Goal: Task Accomplishment & Management: Manage account settings

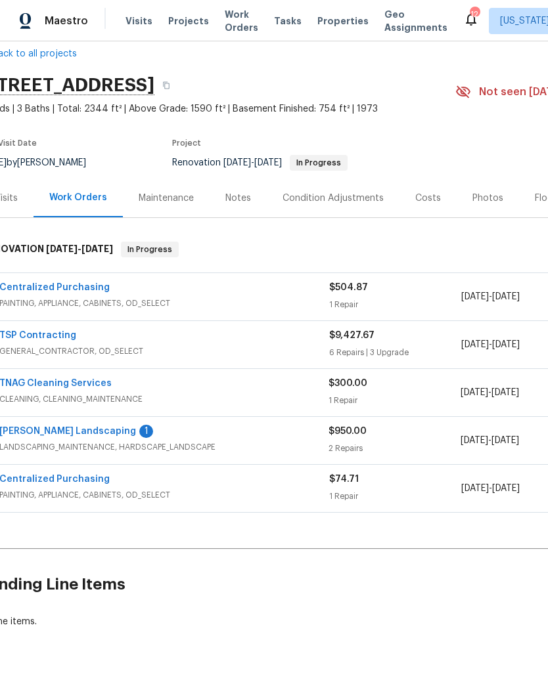
scroll to position [18, 34]
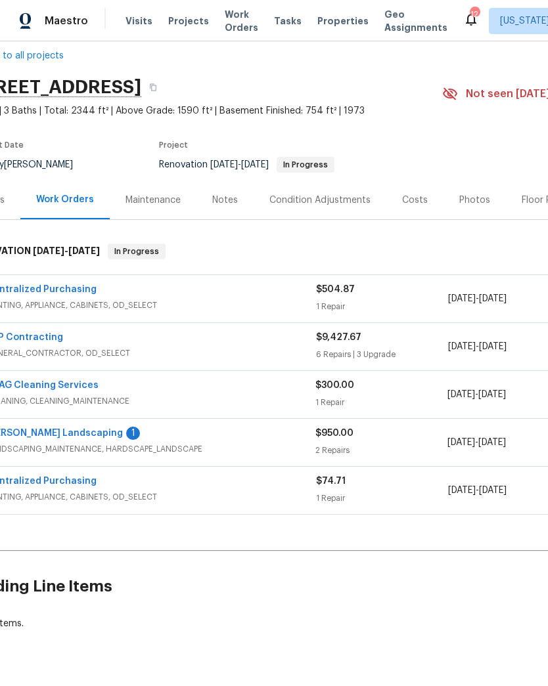
click at [302, 283] on div "Centralized Purchasing" at bounding box center [151, 291] width 330 height 16
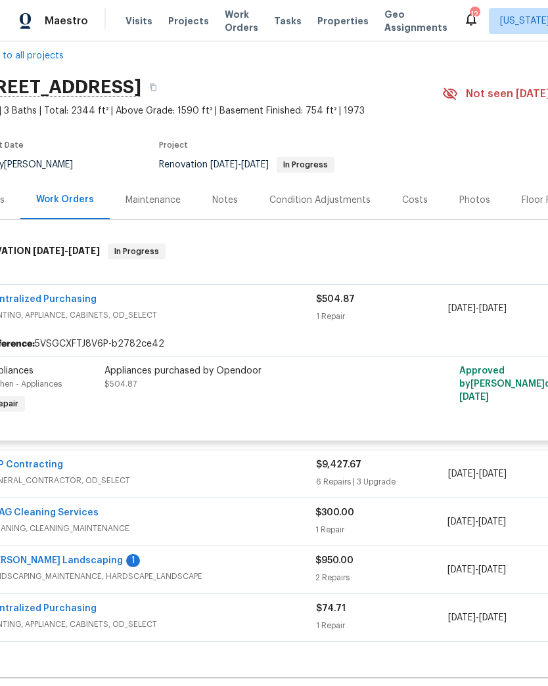
click at [228, 383] on div "Appliances purchased by Opendoor $504.87" at bounding box center [248, 377] width 288 height 26
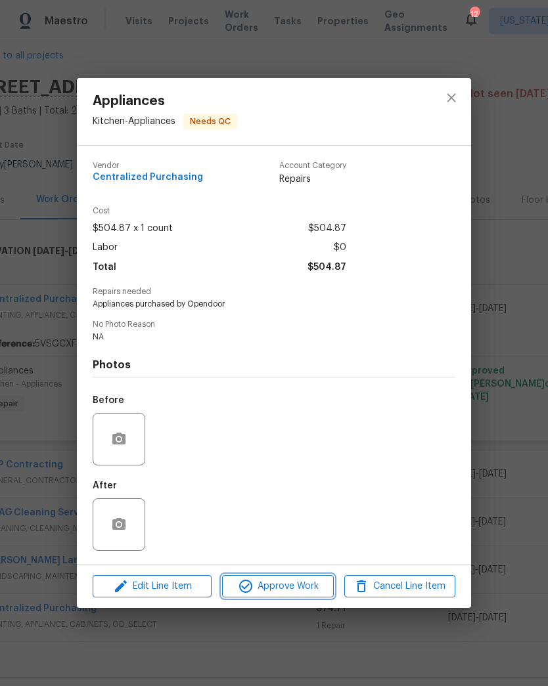
click at [300, 584] on span "Approve Work" at bounding box center [277, 586] width 103 height 16
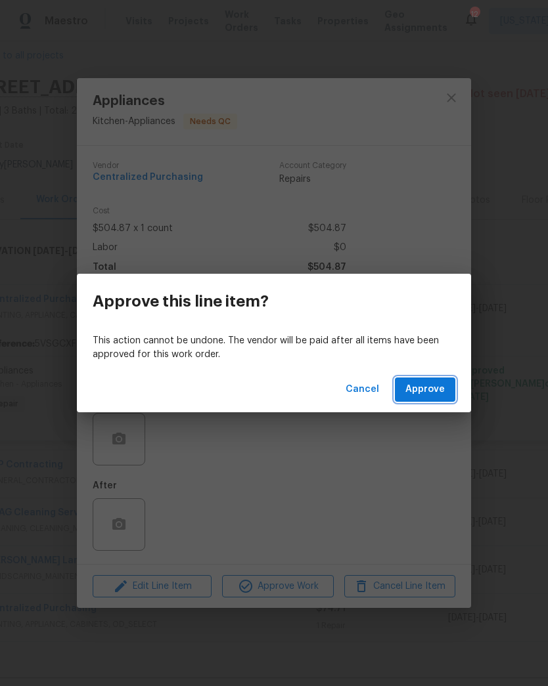
click at [442, 392] on span "Approve" at bounding box center [424, 389] width 39 height 16
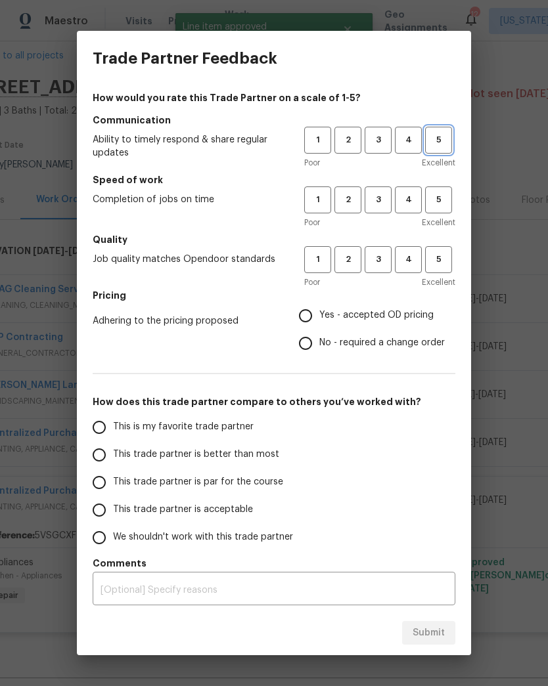
click at [441, 143] on span "5" at bounding box center [438, 140] width 24 height 15
click at [442, 205] on span "5" at bounding box center [438, 199] width 24 height 15
click at [443, 265] on span "5" at bounding box center [438, 259] width 24 height 15
click at [305, 322] on input "Yes - accepted OD pricing" at bounding box center [306, 316] width 28 height 28
radio input "true"
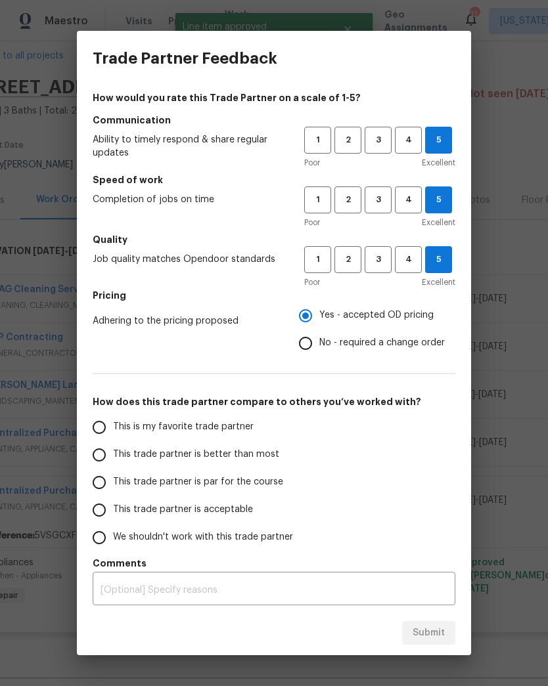
click at [105, 425] on input "This is my favorite trade partner" at bounding box center [99, 428] width 28 height 28
click at [434, 640] on span "Submit" at bounding box center [428, 633] width 32 height 16
radio input "true"
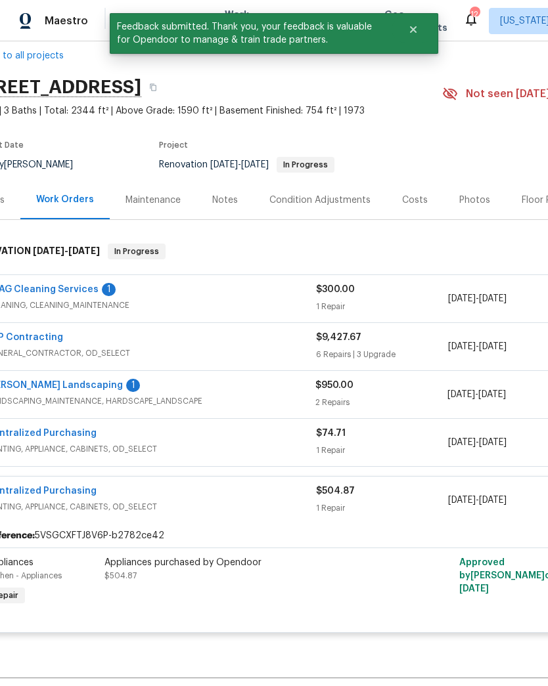
click at [72, 288] on link "TNAG Cleaning Services" at bounding box center [42, 289] width 112 height 9
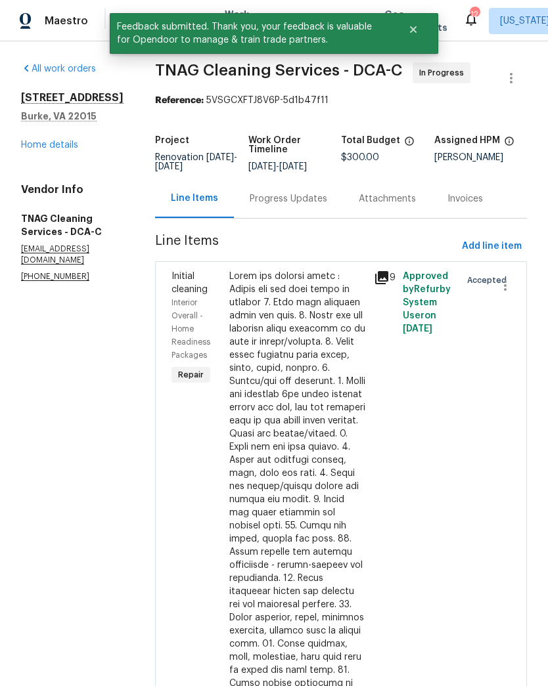
click at [287, 204] on div "Progress Updates" at bounding box center [288, 198] width 77 height 13
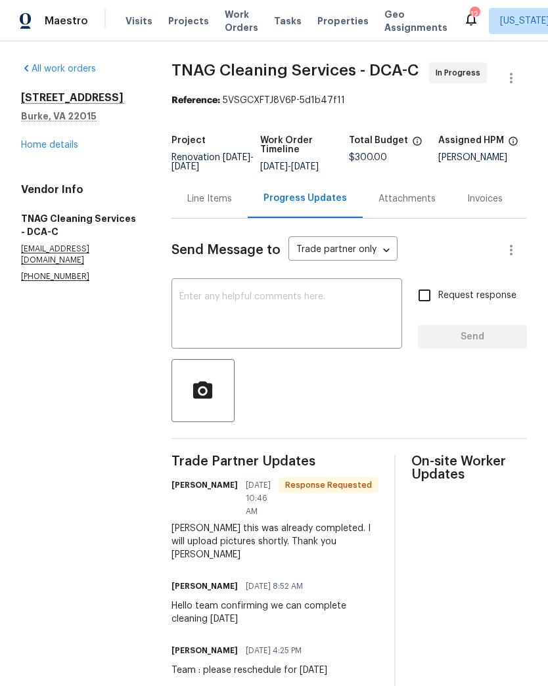
click at [316, 324] on textarea at bounding box center [286, 315] width 215 height 46
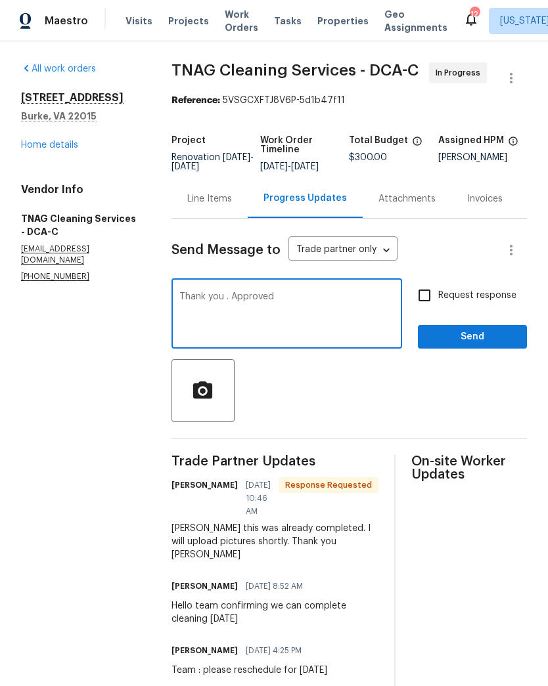
type textarea "Thank you . Approved"
click at [487, 345] on span "Send" at bounding box center [472, 337] width 88 height 16
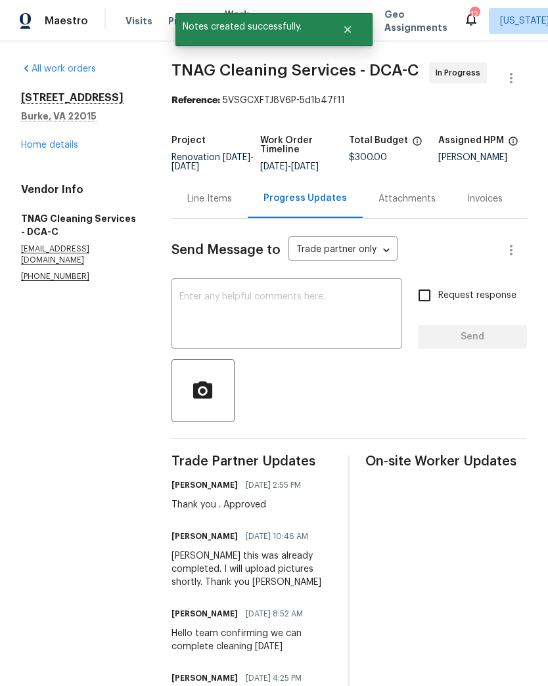
click at [61, 149] on link "Home details" at bounding box center [49, 145] width 57 height 9
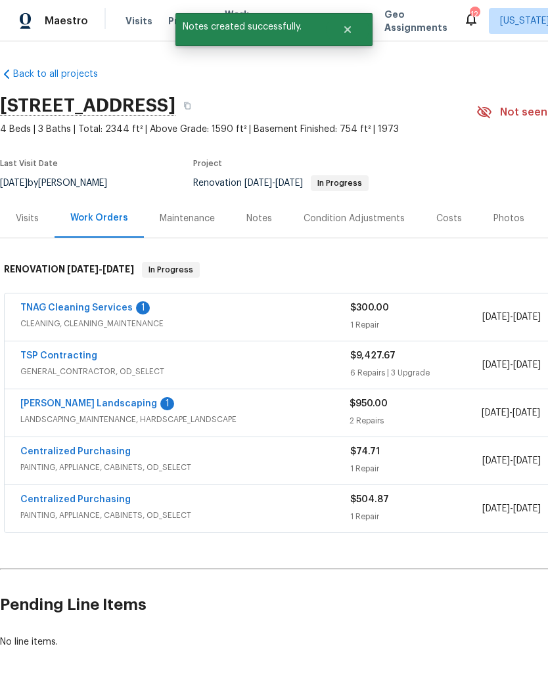
click at [322, 322] on span "CLEANING, CLEANING_MAINTENANCE" at bounding box center [185, 323] width 330 height 13
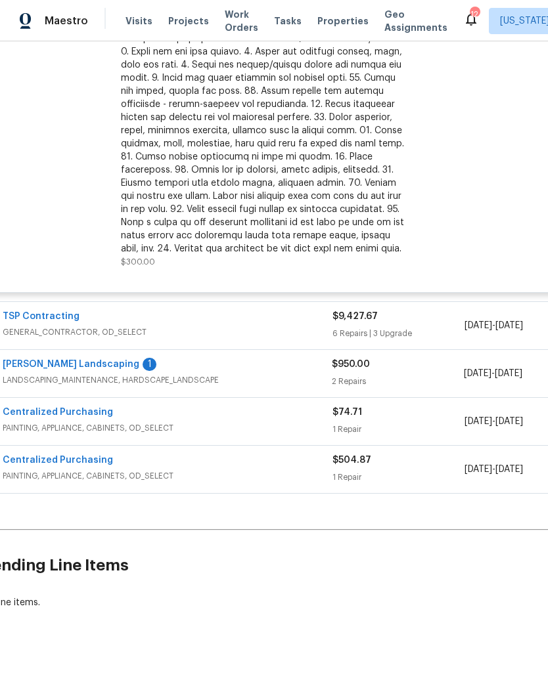
scroll to position [417, 18]
click at [83, 366] on link "[PERSON_NAME] Landscaping" at bounding box center [70, 363] width 137 height 9
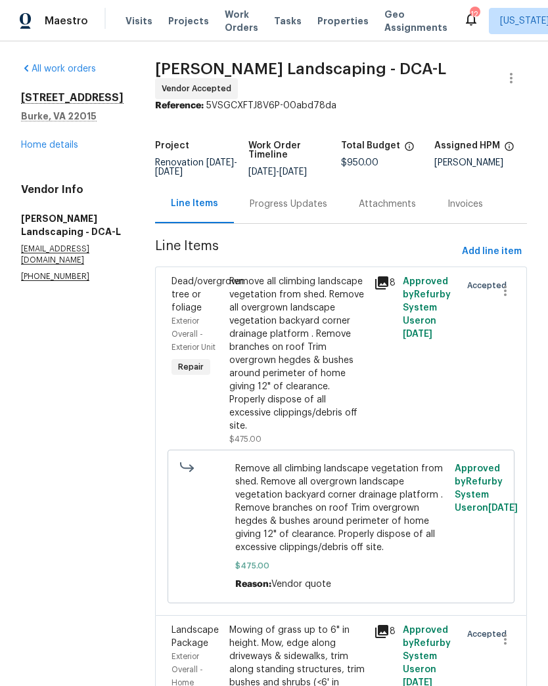
click at [313, 209] on div "Progress Updates" at bounding box center [288, 204] width 77 height 13
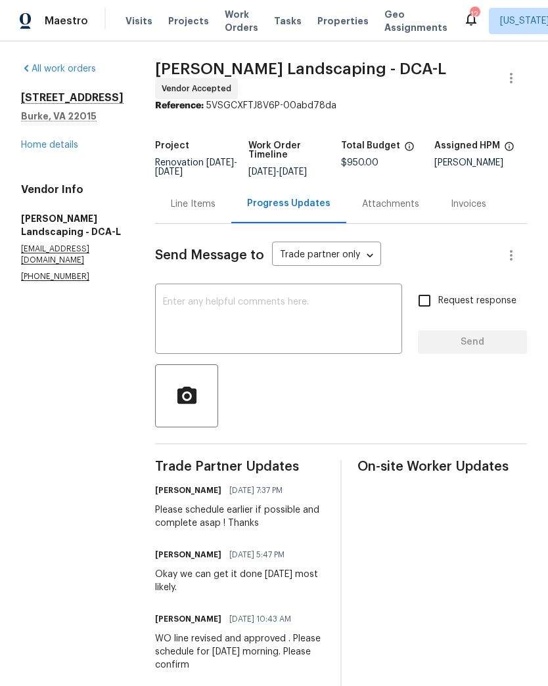
click at [70, 149] on link "Home details" at bounding box center [49, 145] width 57 height 9
